Goal: Obtain resource: Download file/media

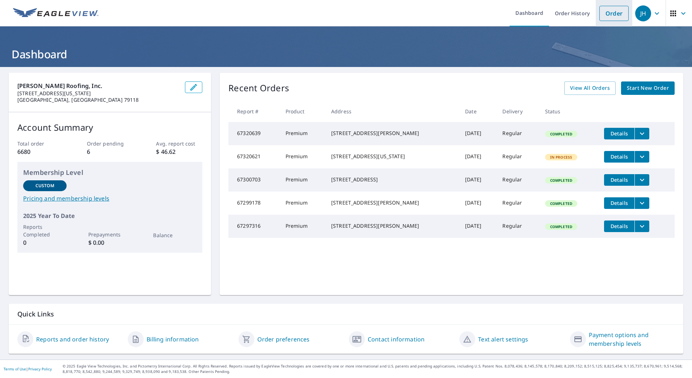
click at [616, 13] on link "Order" at bounding box center [614, 13] width 29 height 15
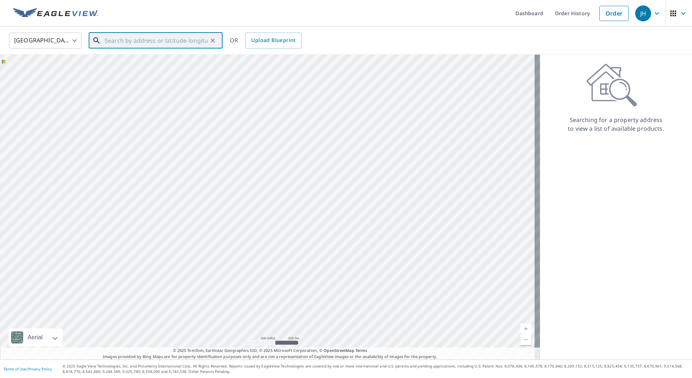
click at [168, 45] on input "text" at bounding box center [156, 40] width 103 height 20
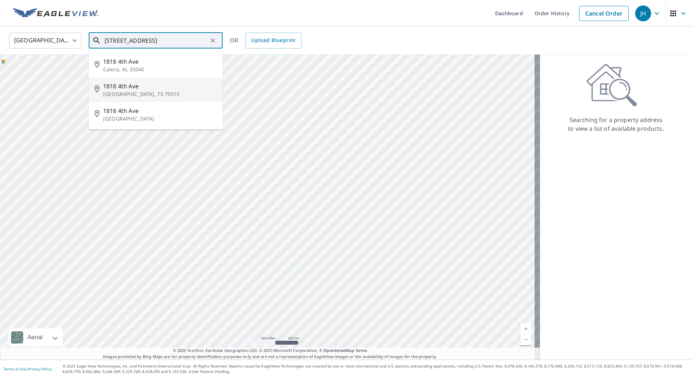
click at [142, 94] on p "[GEOGRAPHIC_DATA], TX 79015" at bounding box center [160, 94] width 114 height 7
type input "[STREET_ADDRESS]"
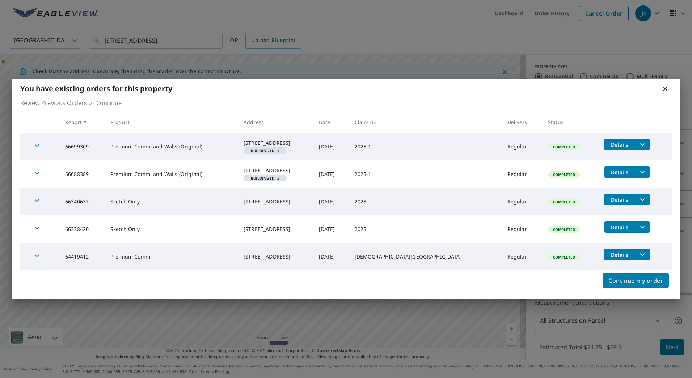
click at [640, 173] on icon "filesDropdownBtn-66688389" at bounding box center [642, 172] width 9 height 9
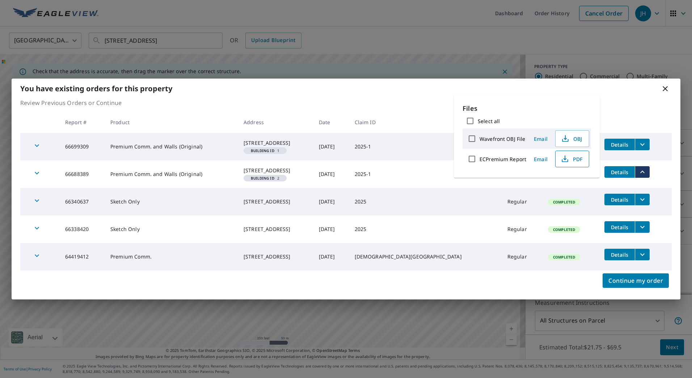
click at [570, 163] on button "PDF" at bounding box center [572, 159] width 34 height 17
click at [639, 259] on icon "filesDropdownBtn-64419412" at bounding box center [642, 254] width 9 height 9
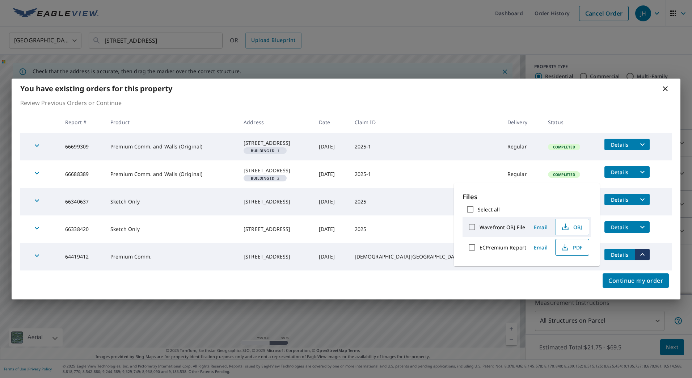
click at [575, 248] on span "PDF" at bounding box center [571, 247] width 23 height 9
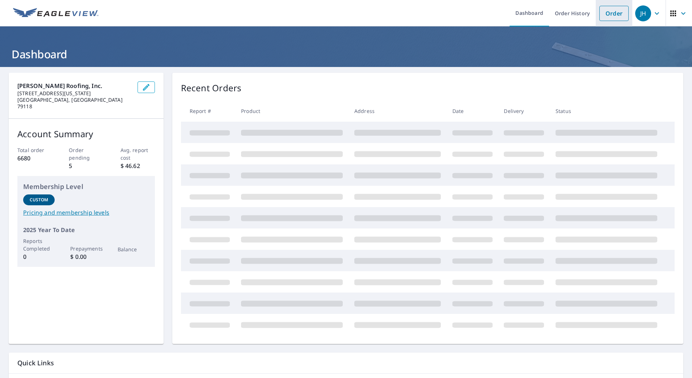
click at [605, 13] on link "Order" at bounding box center [614, 13] width 29 height 15
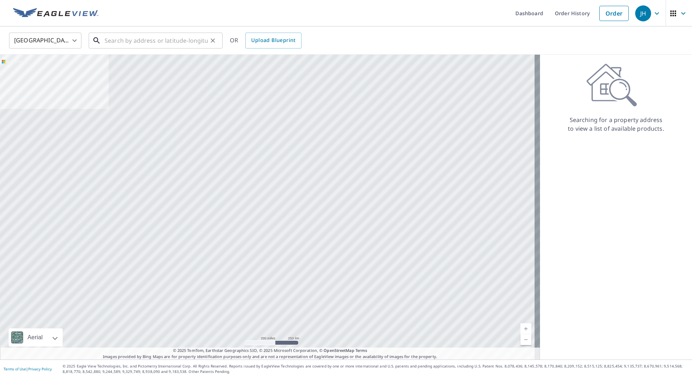
click at [201, 40] on div "​" at bounding box center [156, 41] width 134 height 16
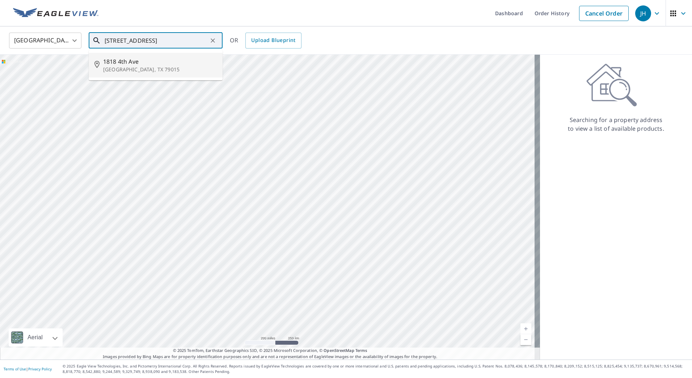
click at [147, 63] on span "1818 4th Ave" at bounding box center [160, 61] width 114 height 9
type input "[STREET_ADDRESS]"
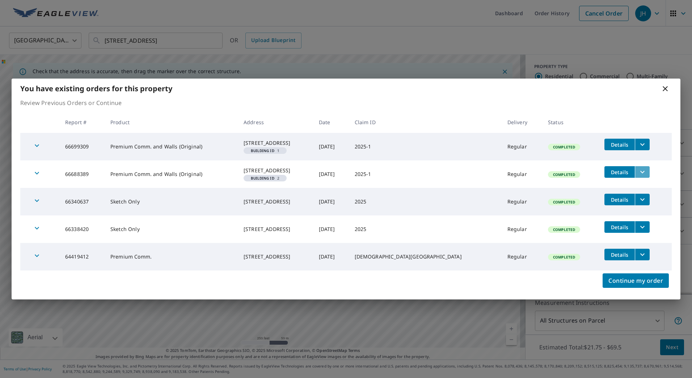
click at [641, 172] on icon "filesDropdownBtn-66688389" at bounding box center [643, 172] width 4 height 3
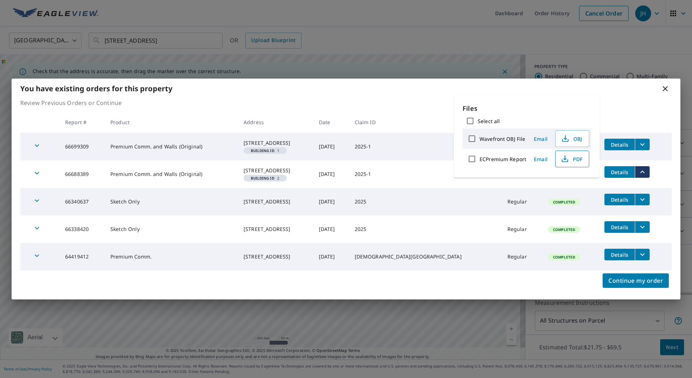
click at [571, 158] on span "PDF" at bounding box center [571, 159] width 23 height 9
click at [654, 155] on tr "66699309 Premium Comm. and Walls (Original) [STREET_ADDRESS][GEOGRAPHIC_DATA] I…" at bounding box center [346, 147] width 652 height 28
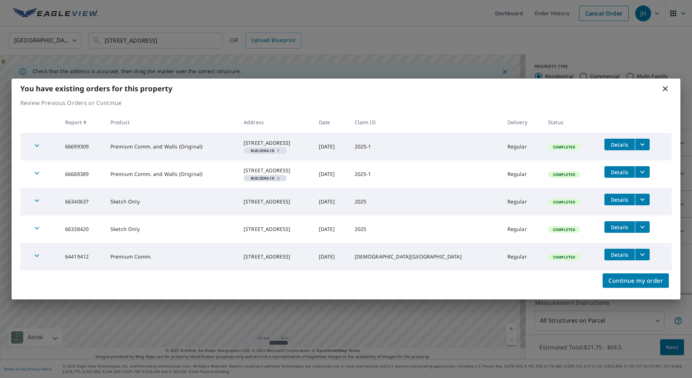
click at [641, 143] on icon "filesDropdownBtn-66699309" at bounding box center [643, 144] width 4 height 3
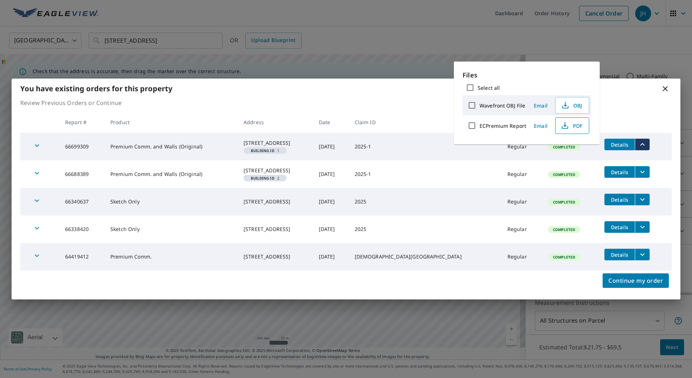
click at [575, 126] on span "PDF" at bounding box center [571, 125] width 23 height 9
